Goal: Transaction & Acquisition: Download file/media

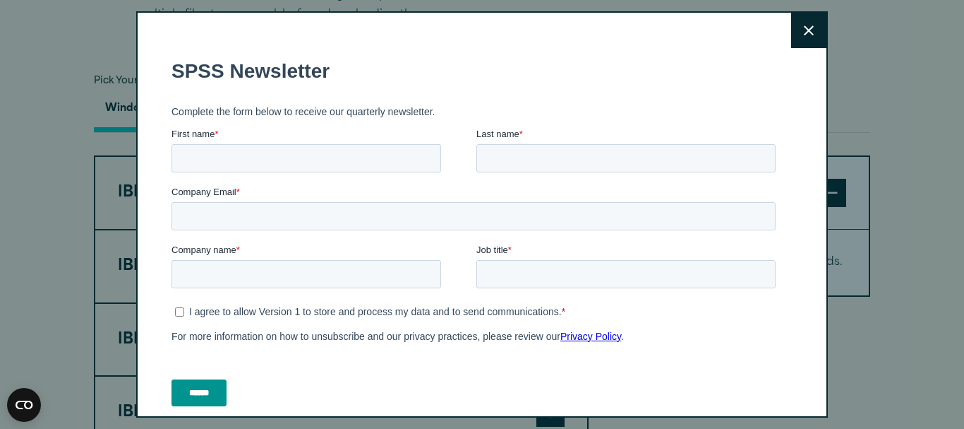
click at [797, 40] on button "Close" at bounding box center [808, 30] width 35 height 35
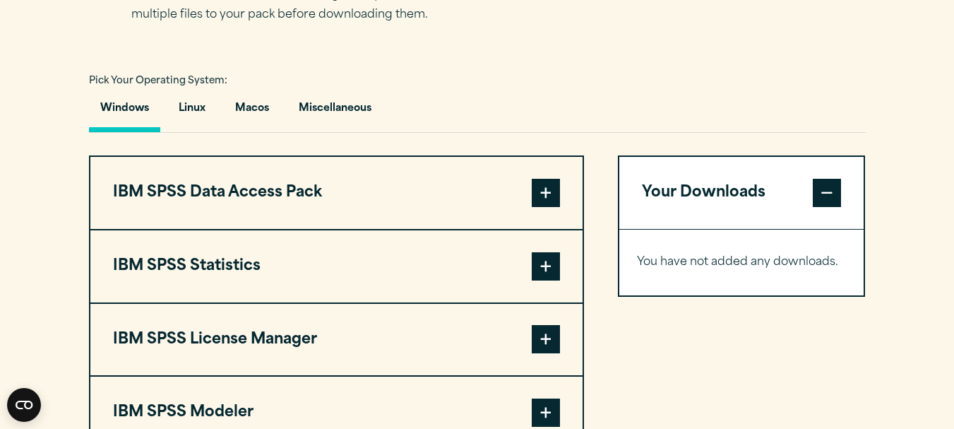
click at [108, 101] on button "Windows" at bounding box center [124, 112] width 71 height 40
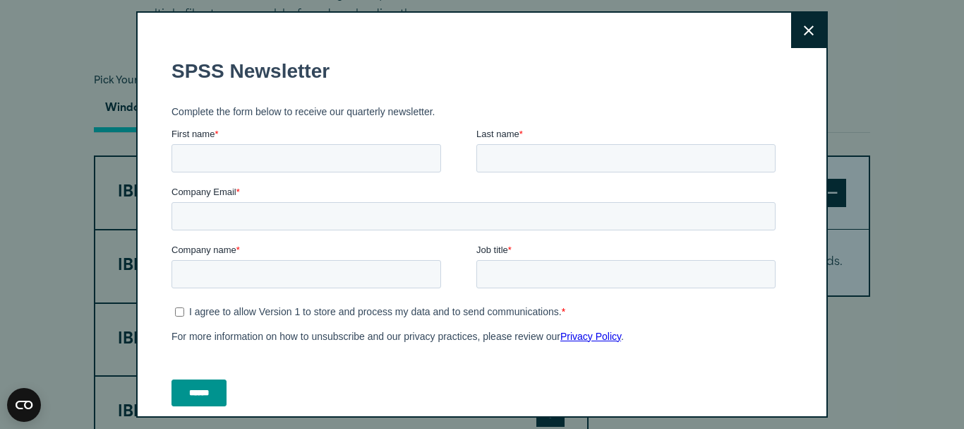
click at [800, 25] on button "Close" at bounding box center [808, 30] width 35 height 35
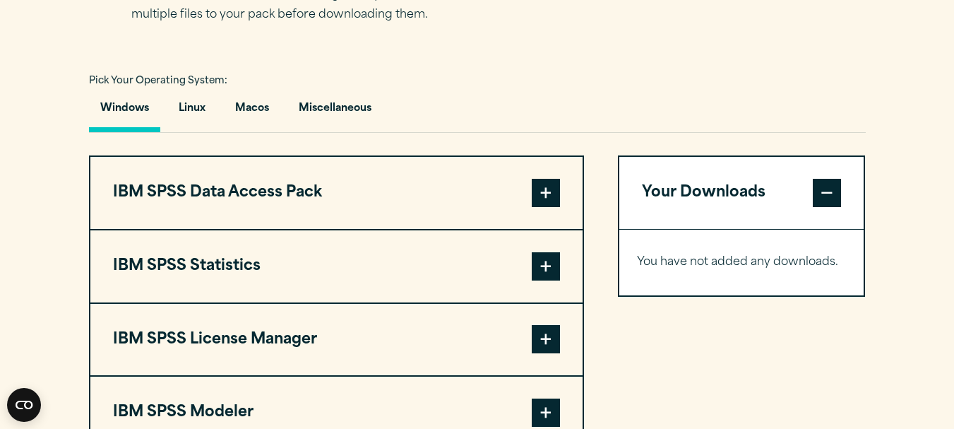
click at [546, 273] on span at bounding box center [546, 266] width 28 height 28
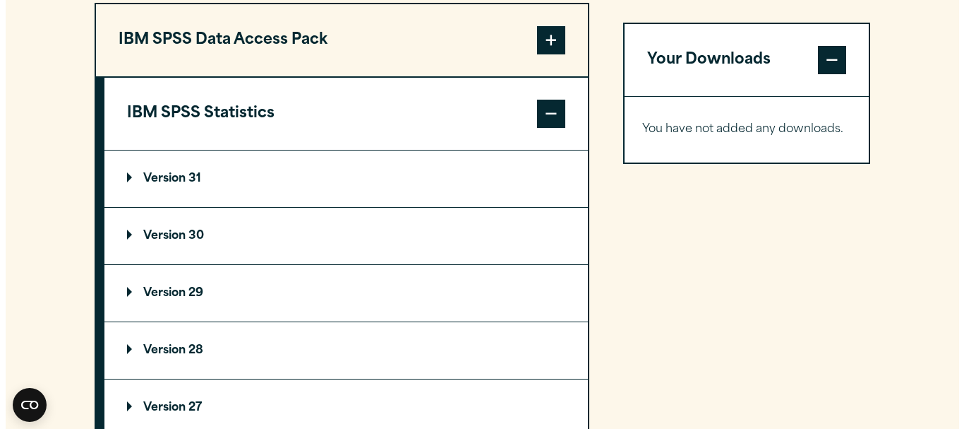
scroll to position [1158, 0]
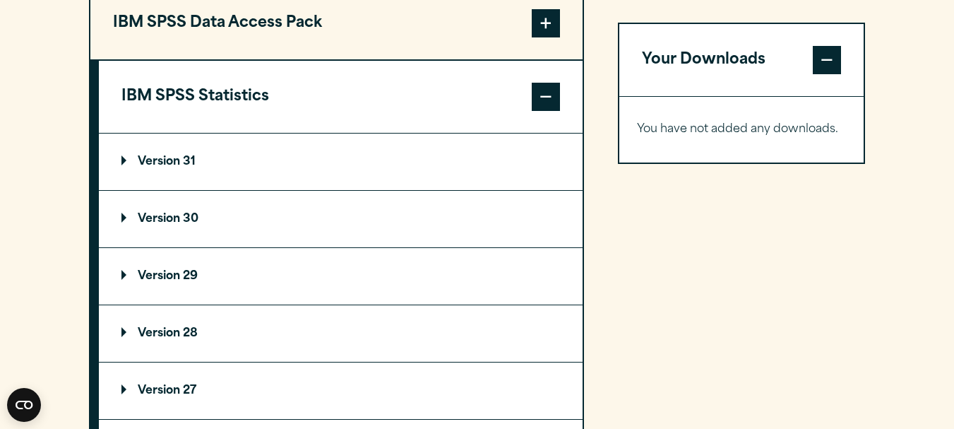
click at [355, 217] on summary "Version 30" at bounding box center [341, 219] width 484 height 56
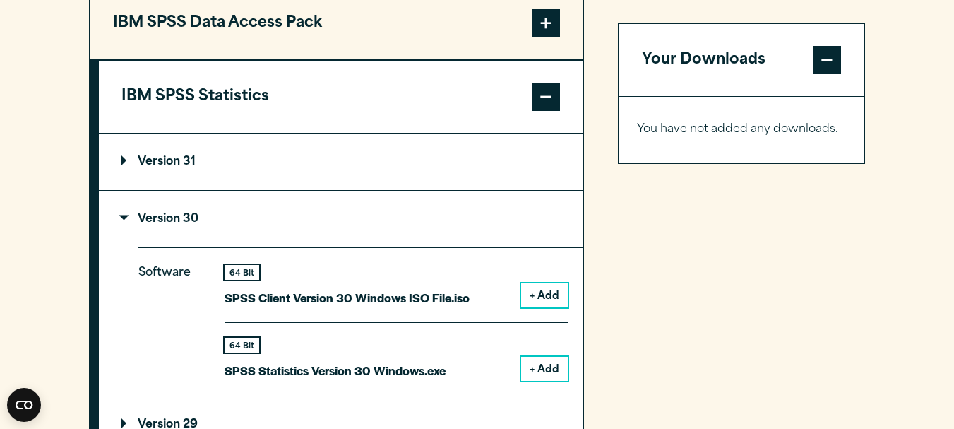
click at [424, 369] on p "SPSS Statistics Version 30 Windows.exe" at bounding box center [335, 370] width 221 height 20
click at [376, 359] on div "64 Bit SPSS Statistics Version 30 Windows.exe" at bounding box center [335, 358] width 221 height 43
click at [544, 366] on button "+ Add" at bounding box center [544, 369] width 47 height 24
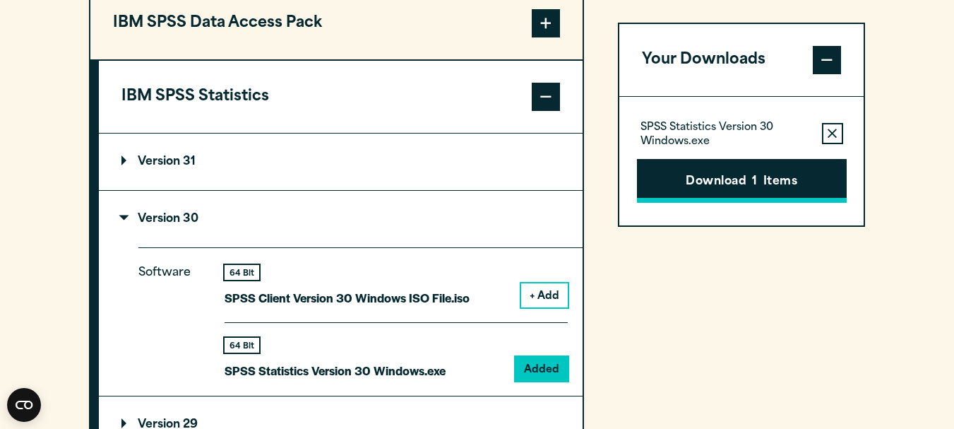
click at [775, 188] on button "Download 1 Items" at bounding box center [742, 181] width 210 height 44
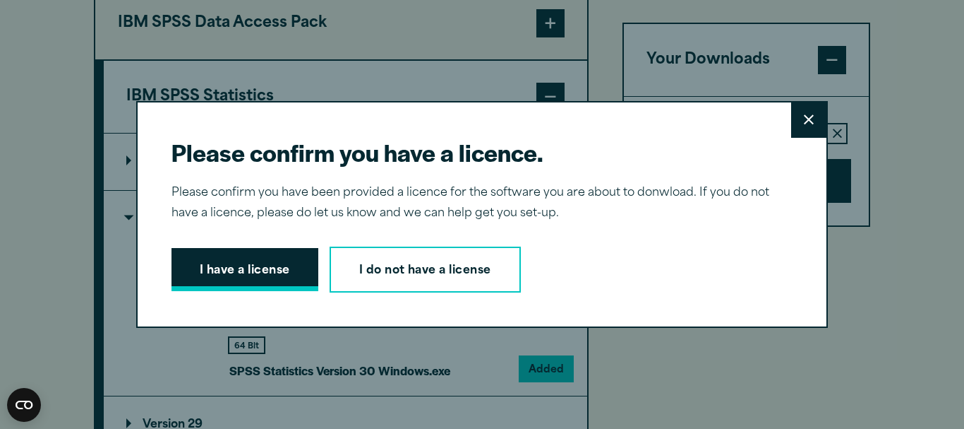
click at [223, 272] on button "I have a license" at bounding box center [245, 270] width 147 height 44
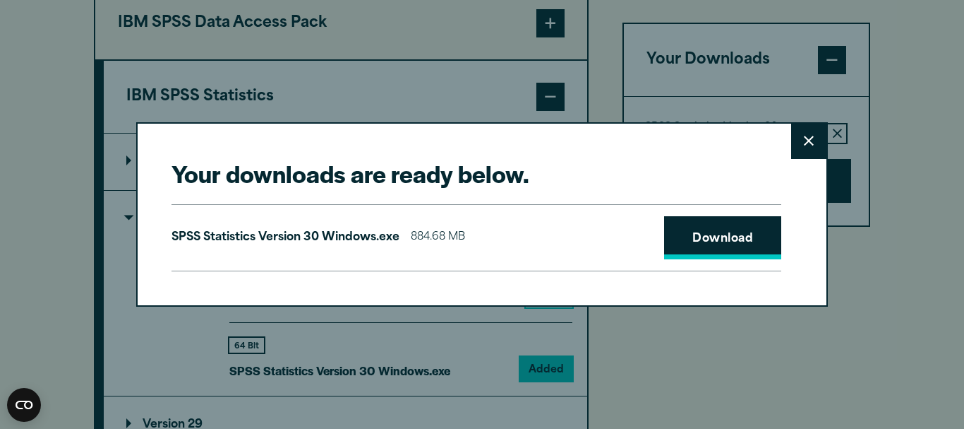
click at [733, 236] on link "Download" at bounding box center [722, 238] width 117 height 44
